Goal: Information Seeking & Learning: Learn about a topic

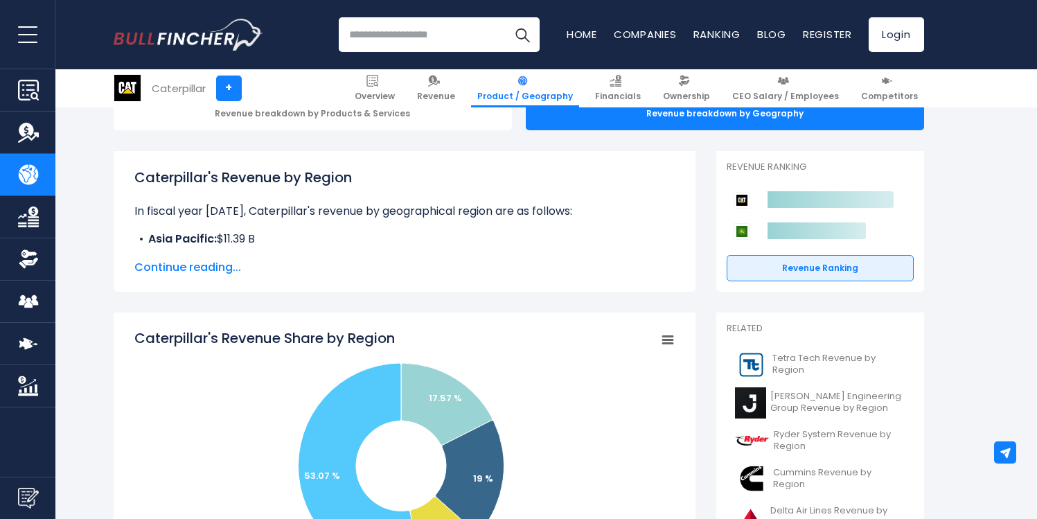
scroll to position [164, 0]
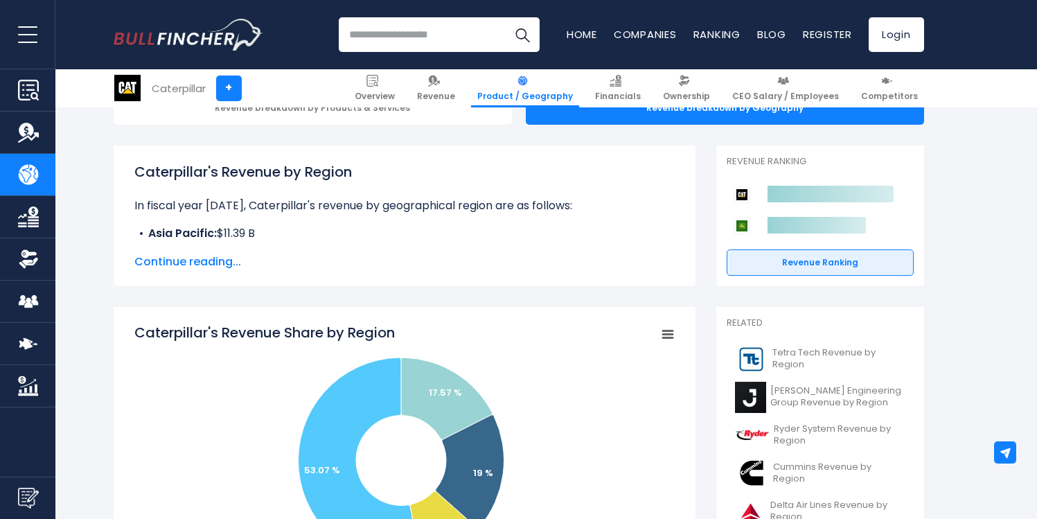
click at [186, 256] on span "Continue reading..." at bounding box center [404, 262] width 540 height 17
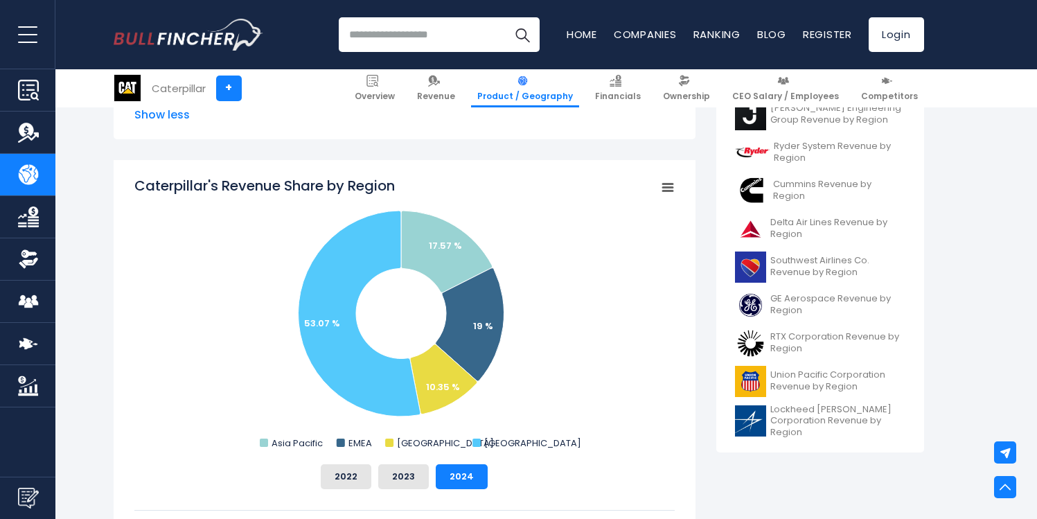
scroll to position [442, 0]
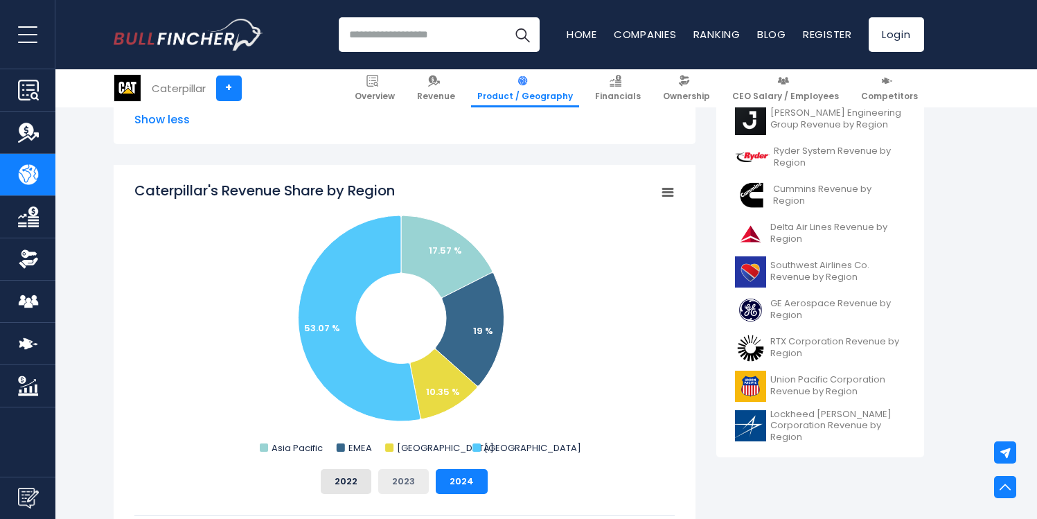
click at [403, 482] on button "2023" at bounding box center [403, 481] width 51 height 25
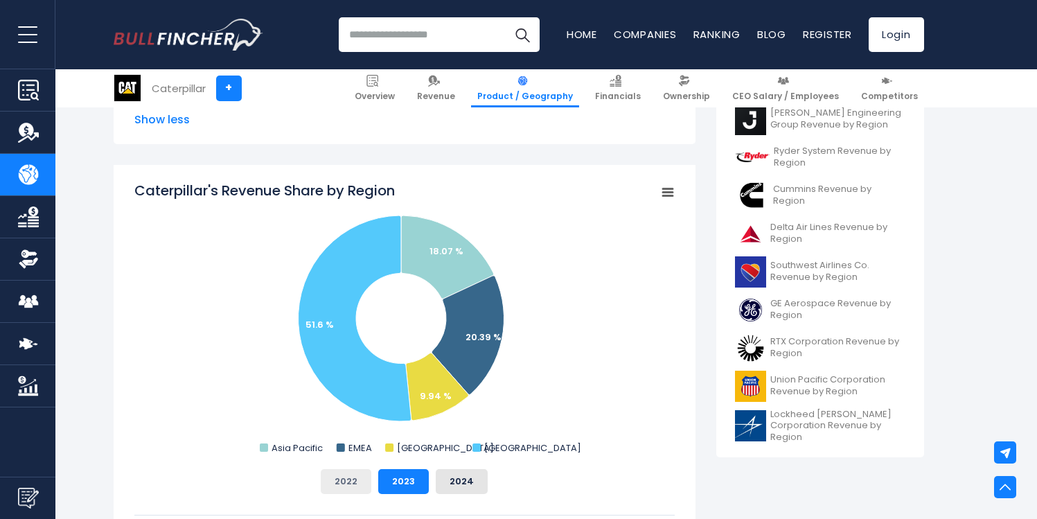
click at [353, 480] on button "2022" at bounding box center [346, 481] width 51 height 25
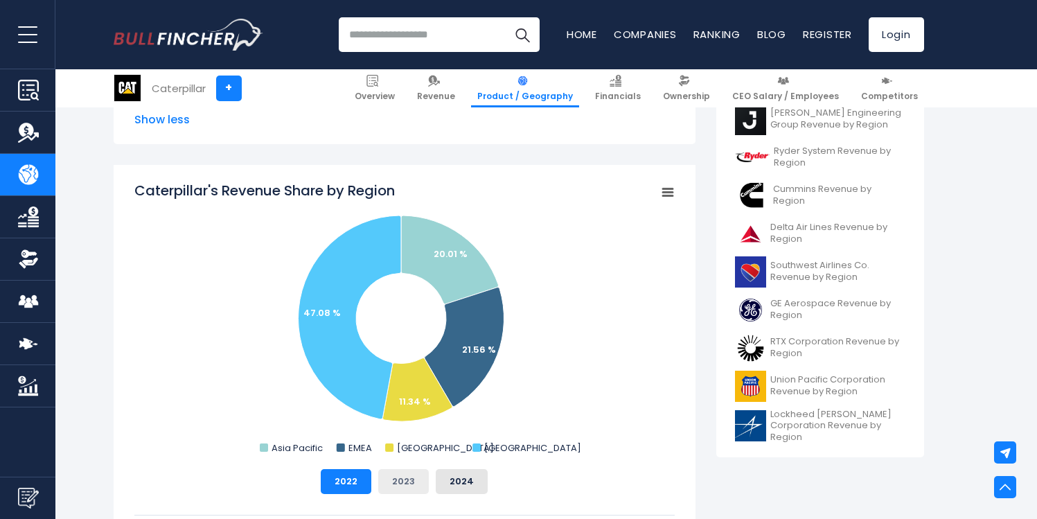
click at [380, 480] on button "2023" at bounding box center [403, 481] width 51 height 25
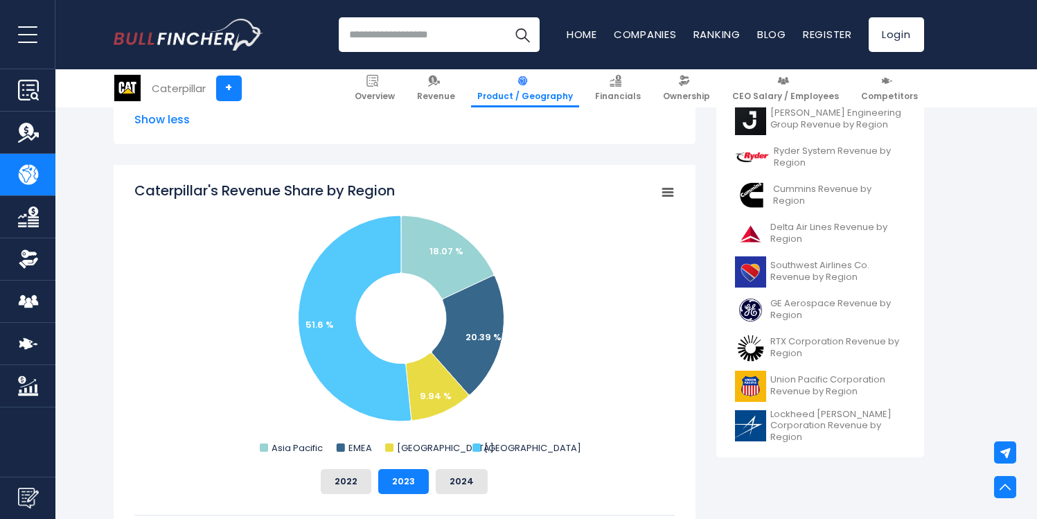
click at [433, 480] on div "2022 2023 2024" at bounding box center [404, 481] width 540 height 25
click at [446, 479] on button "2024" at bounding box center [462, 481] width 52 height 25
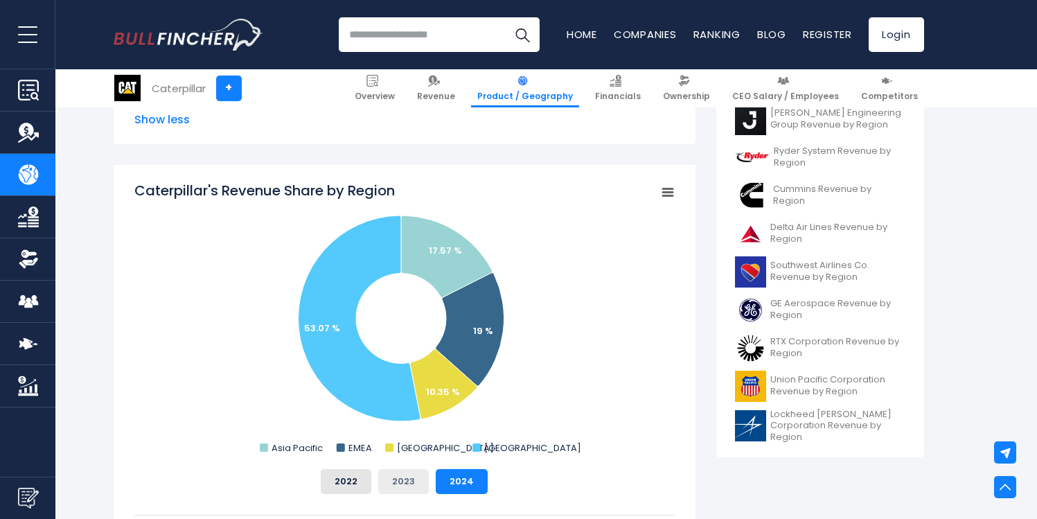
click at [407, 480] on button "2023" at bounding box center [403, 481] width 51 height 25
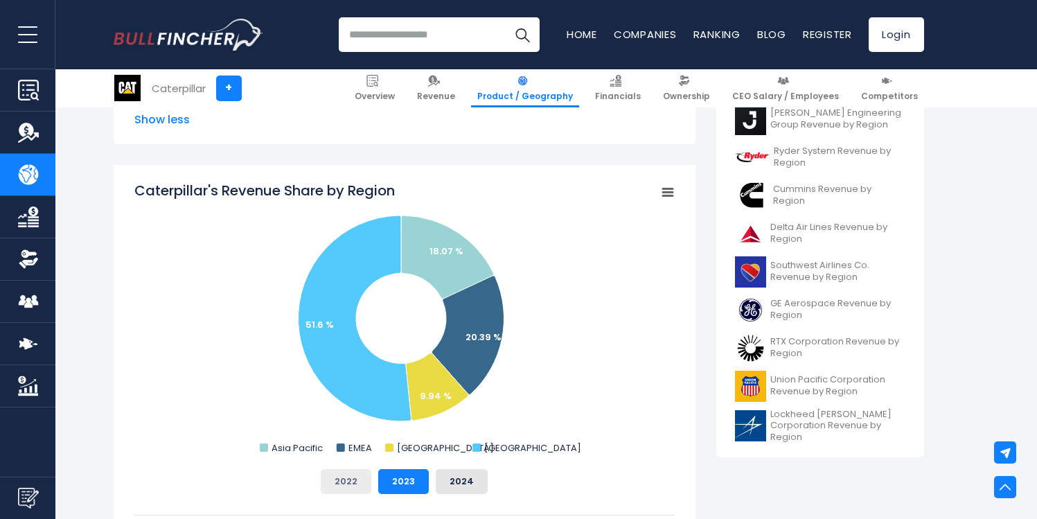
click at [371, 480] on button "2022" at bounding box center [346, 481] width 51 height 25
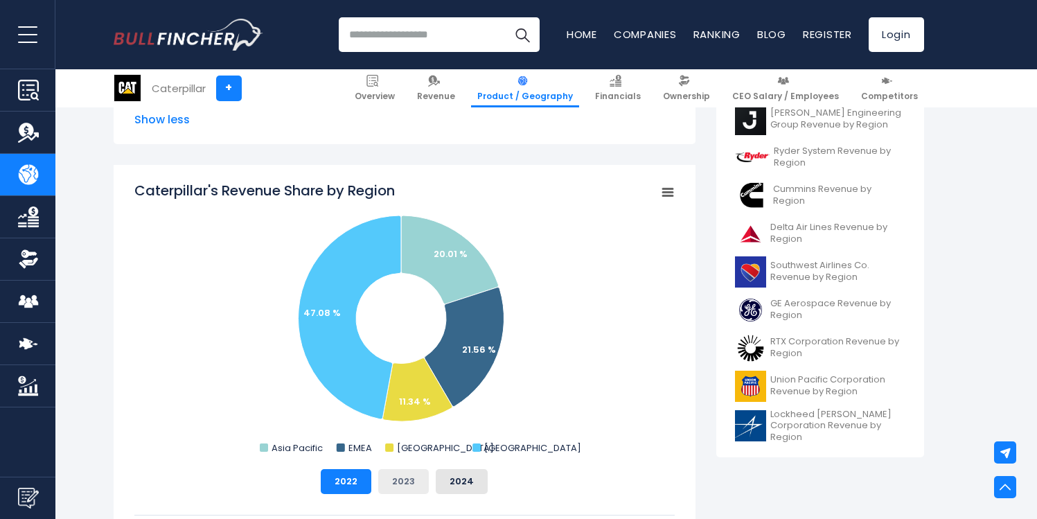
click at [410, 481] on button "2023" at bounding box center [403, 481] width 51 height 25
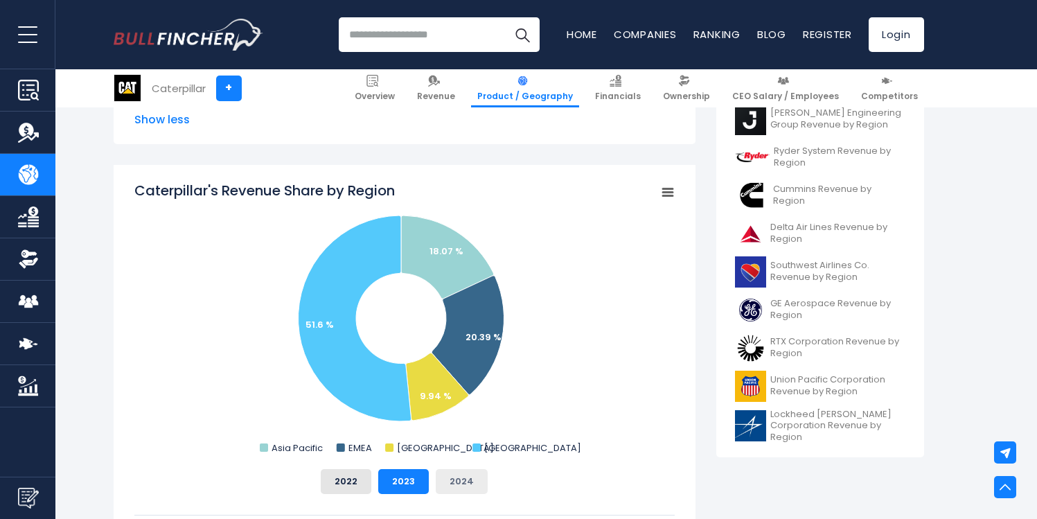
click at [436, 481] on button "2024" at bounding box center [462, 481] width 52 height 25
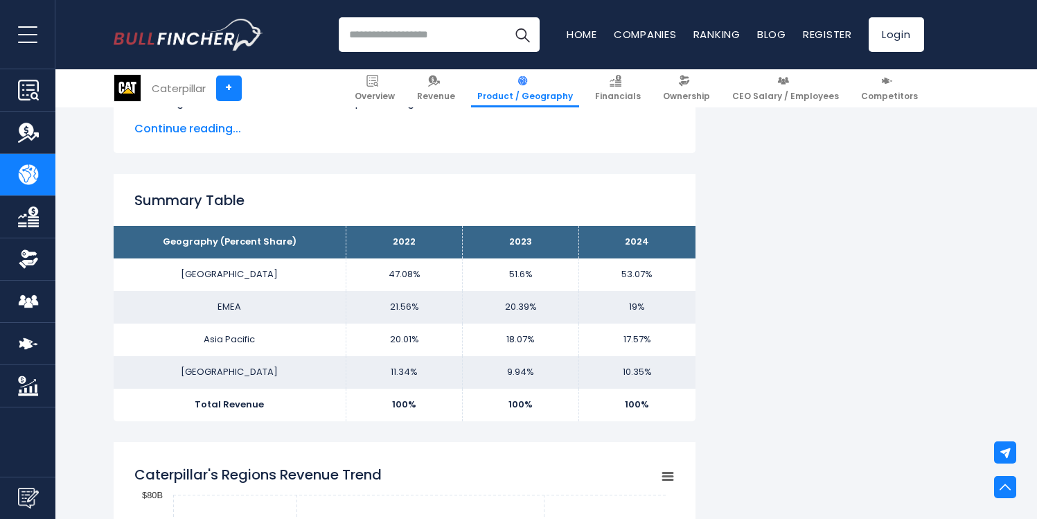
scroll to position [963, 0]
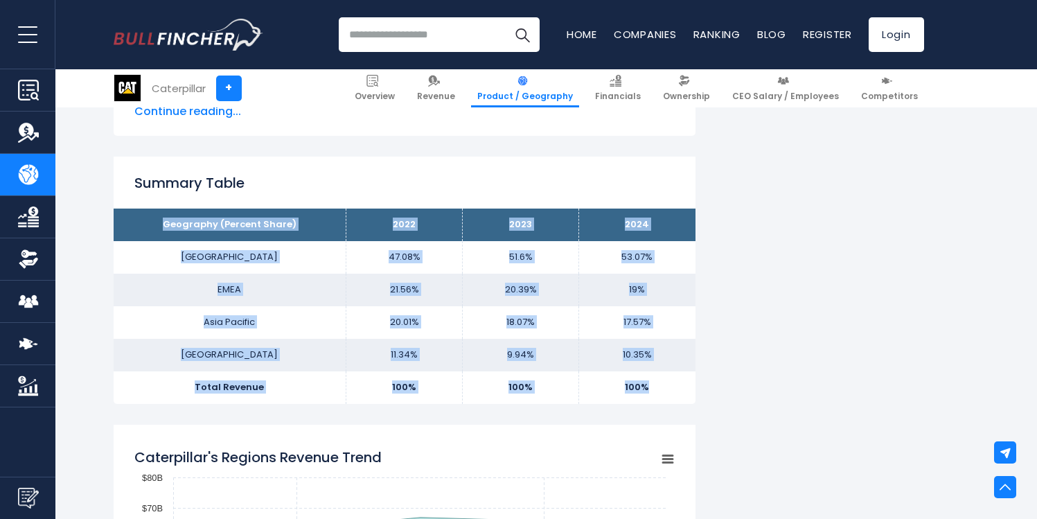
drag, startPoint x: 166, startPoint y: 225, endPoint x: 656, endPoint y: 396, distance: 518.5
click at [656, 396] on tbody "Geography (Percent Share) 2022 2023 2024 [GEOGRAPHIC_DATA] 47.08% 51.6% EMEA As…" at bounding box center [405, 306] width 582 height 195
copy tbody "Geography (Percent Share) 2022 2023 2024 [GEOGRAPHIC_DATA] 47.08% 51.6% 53.07% …"
